Goal: Task Accomplishment & Management: Manage account settings

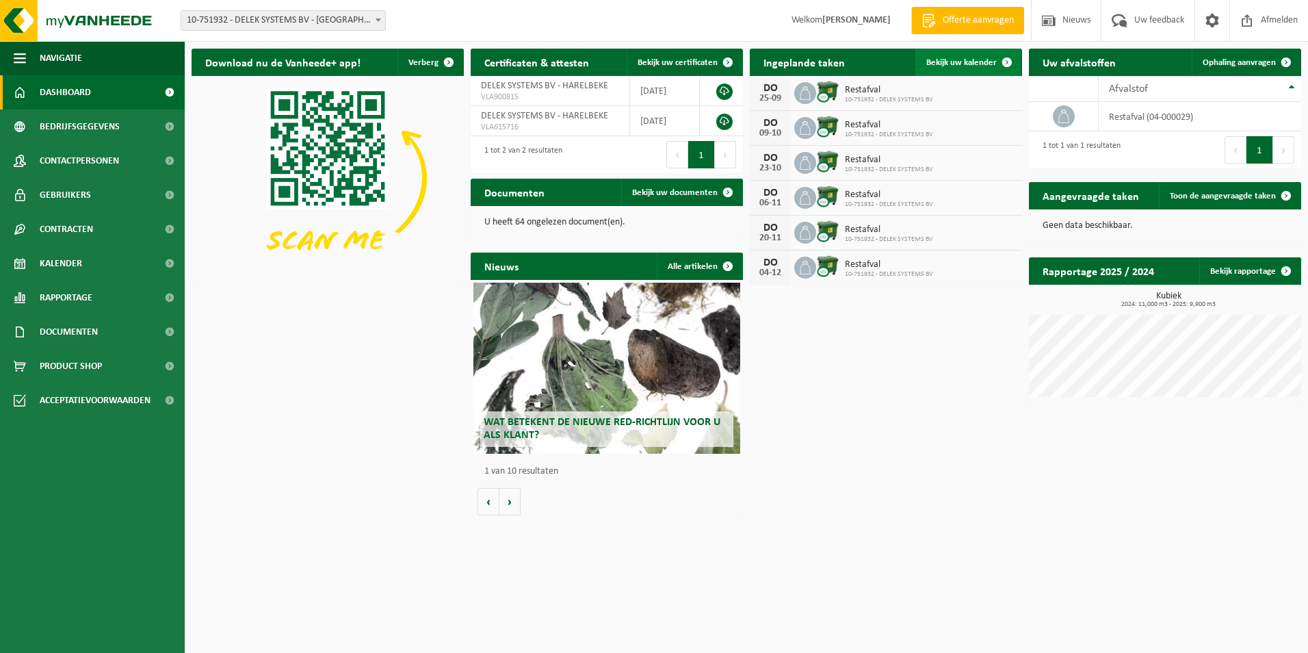
click at [967, 59] on span "Bekijk uw kalender" at bounding box center [961, 62] width 70 height 9
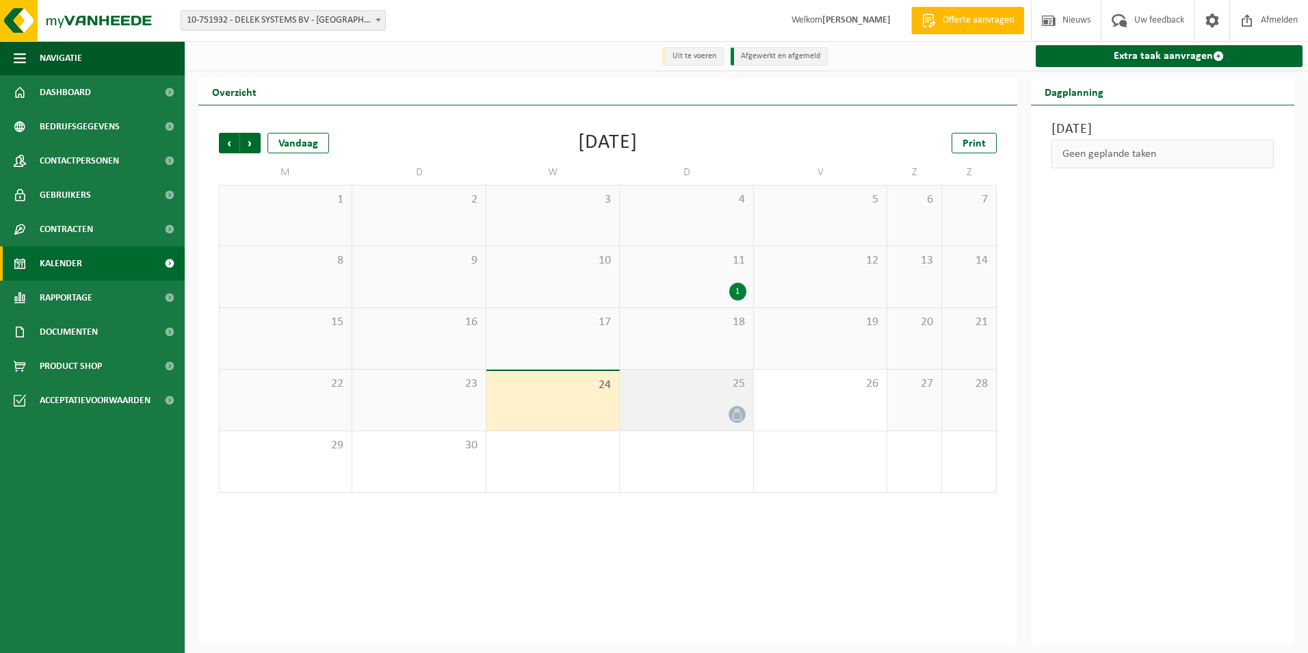
click at [708, 412] on div at bounding box center [686, 414] width 119 height 18
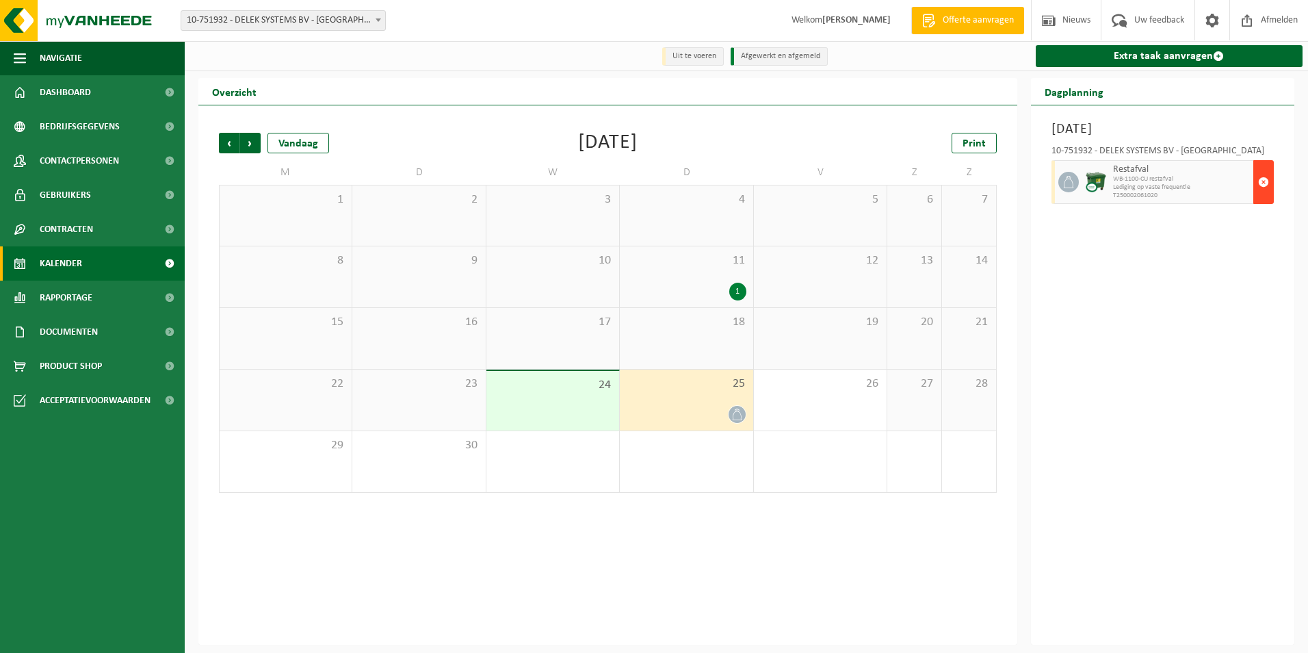
click at [1263, 181] on span "button" at bounding box center [1263, 181] width 11 height 27
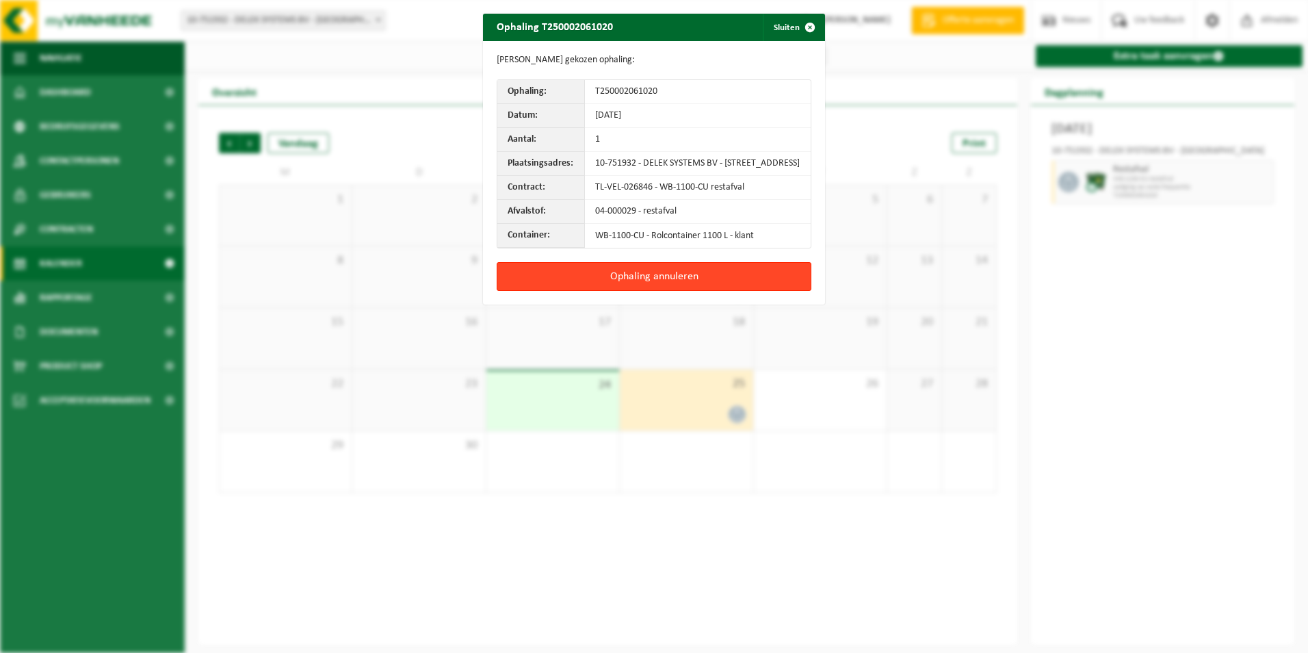
click at [656, 283] on button "Ophaling annuleren" at bounding box center [654, 276] width 315 height 29
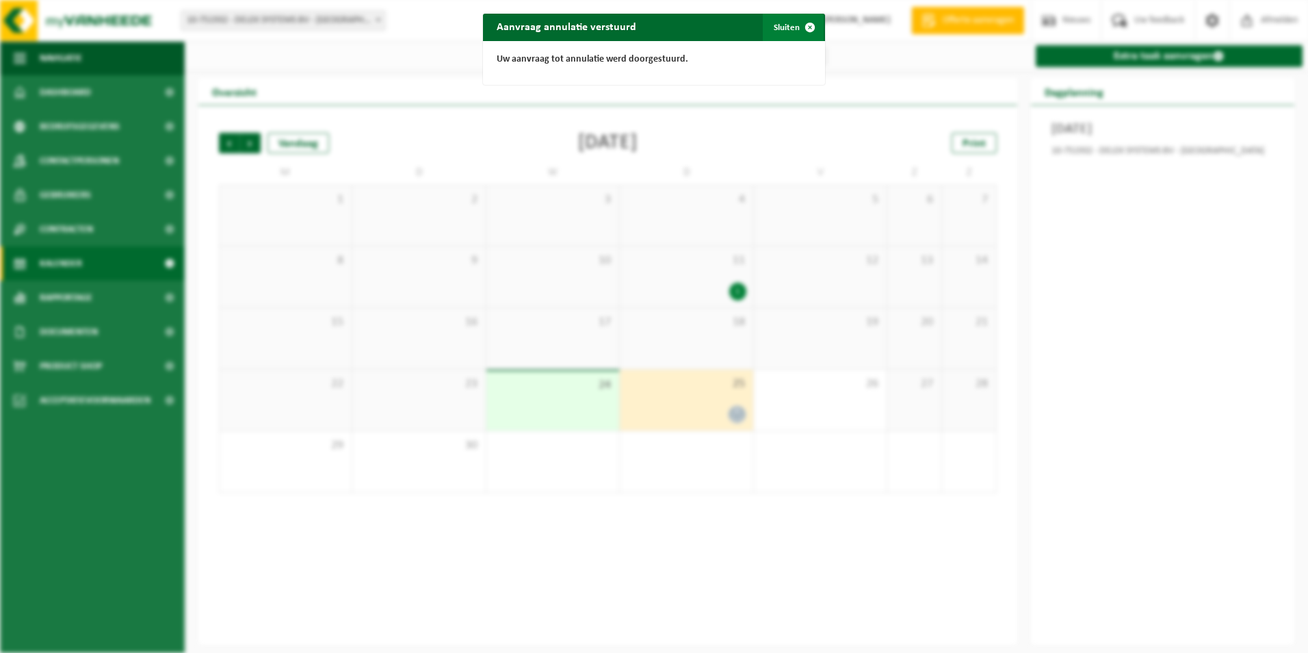
click at [787, 26] on button "Sluiten" at bounding box center [793, 27] width 61 height 27
